Goal: Transaction & Acquisition: Purchase product/service

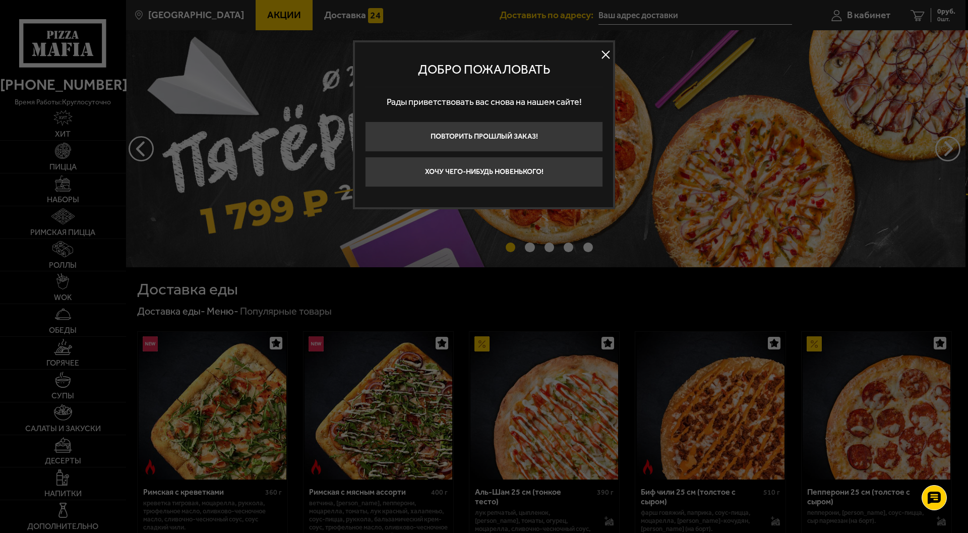
click at [603, 54] on button at bounding box center [605, 54] width 15 height 15
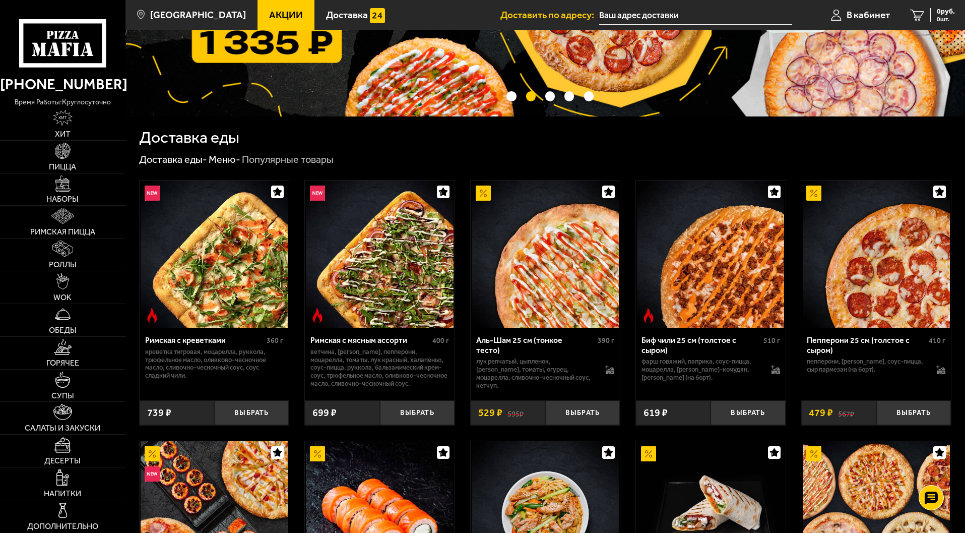
scroll to position [151, 0]
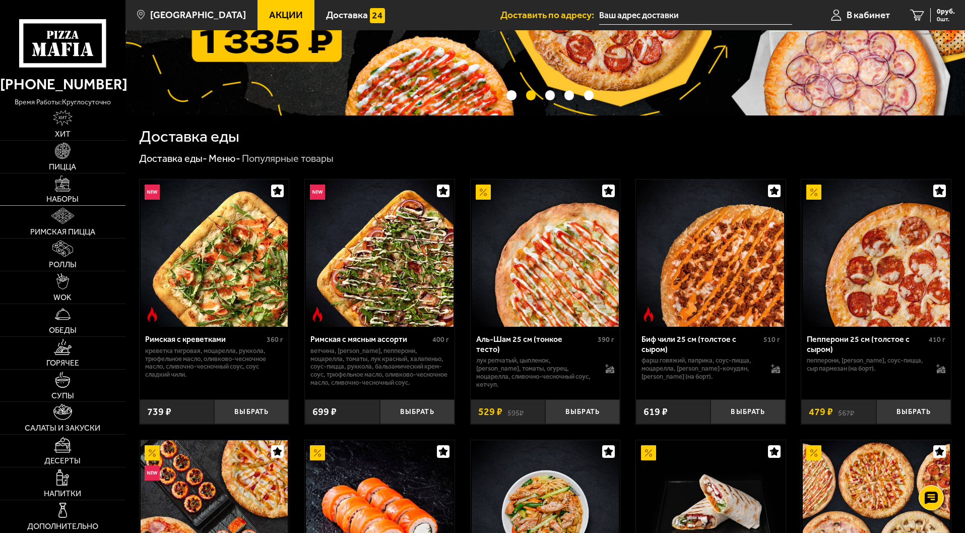
click at [63, 184] on img at bounding box center [63, 183] width 16 height 16
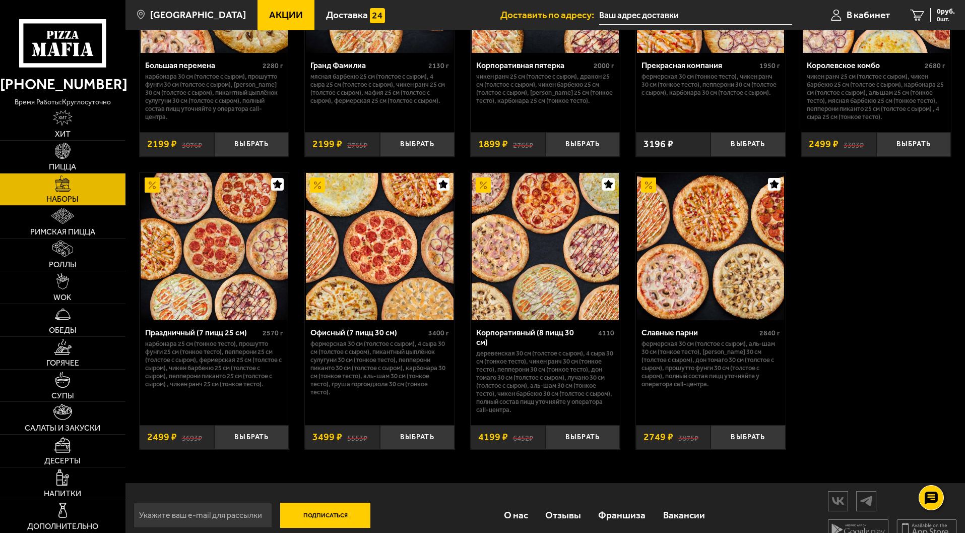
scroll to position [1472, 0]
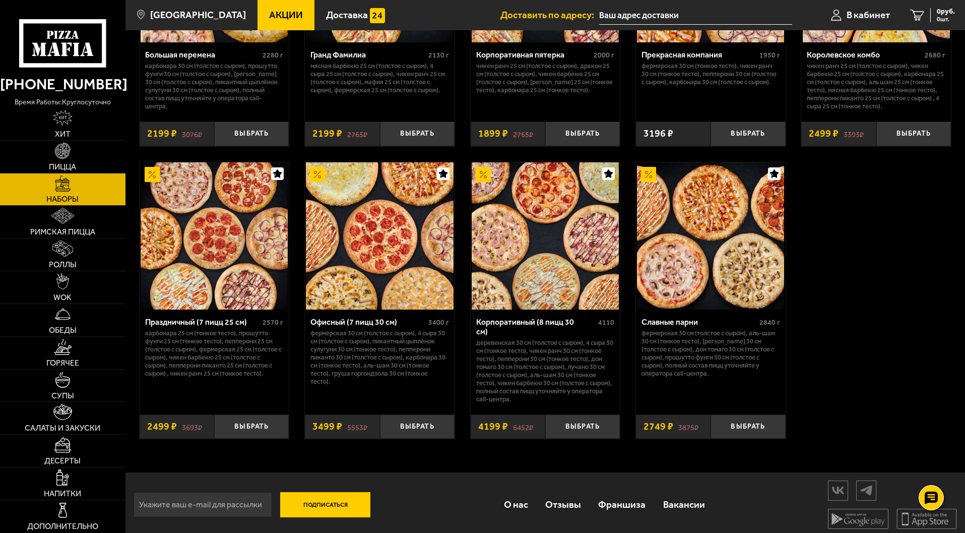
click at [375, 256] on img at bounding box center [379, 235] width 147 height 147
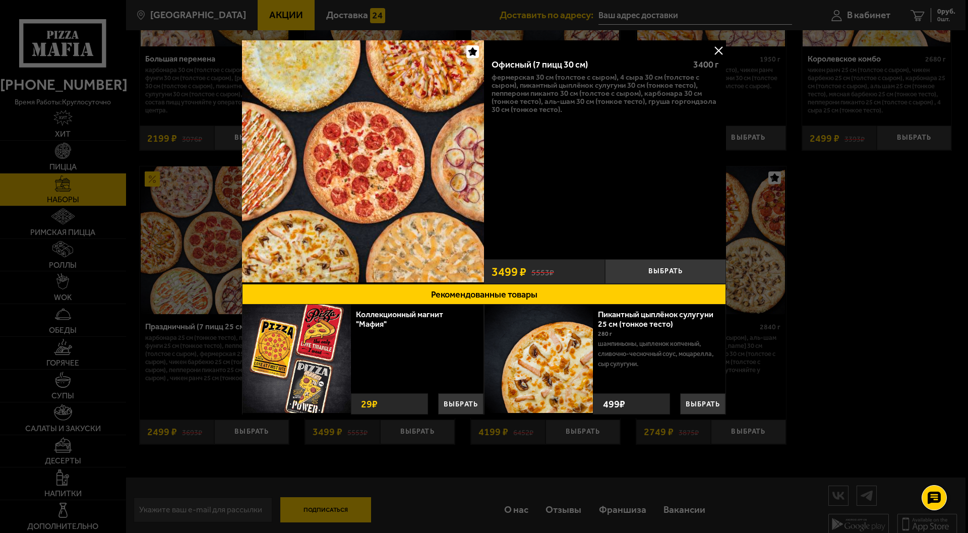
click at [718, 51] on button at bounding box center [718, 50] width 15 height 15
